Goal: Task Accomplishment & Management: Manage account settings

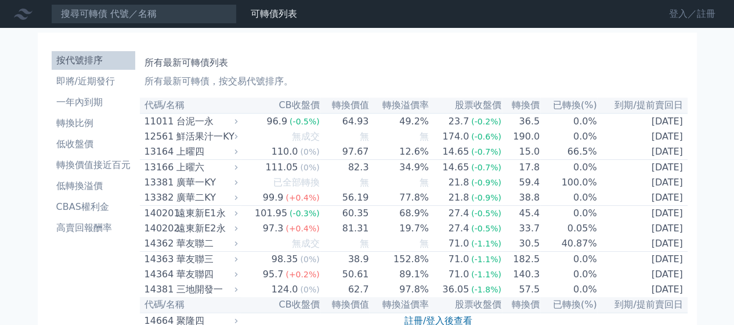
click at [677, 8] on link "登入／註冊" at bounding box center [692, 14] width 65 height 19
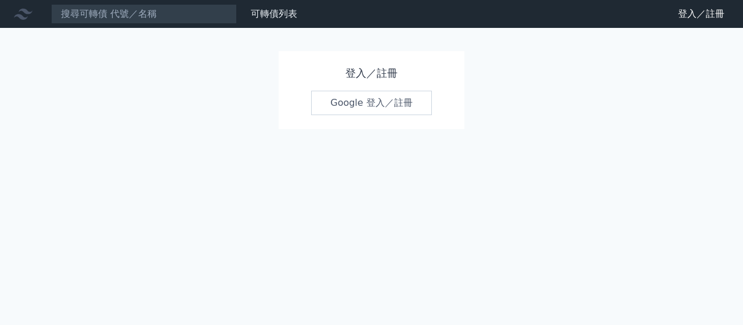
click at [356, 105] on link "Google 登入／註冊" at bounding box center [371, 103] width 121 height 24
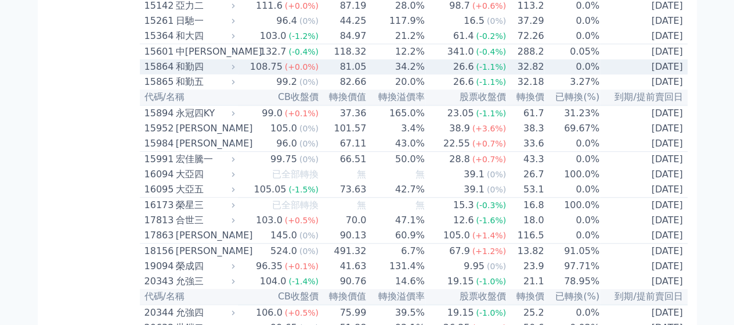
scroll to position [542, 0]
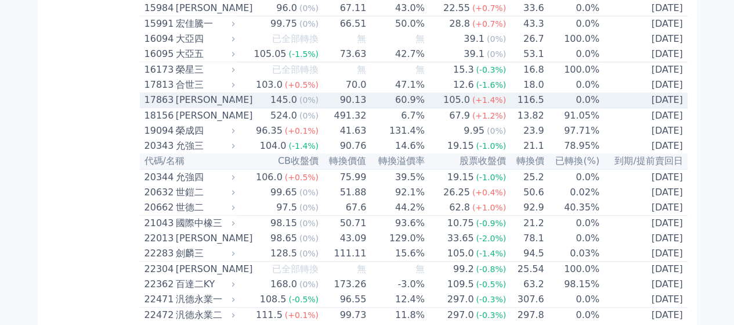
click at [209, 107] on div "[PERSON_NAME]" at bounding box center [204, 100] width 57 height 14
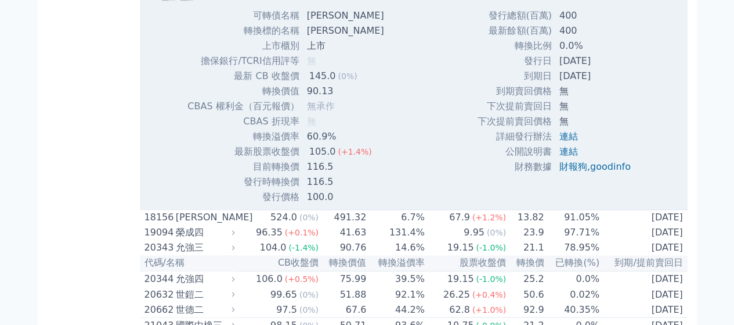
scroll to position [813, 0]
